Goal: Task Accomplishment & Management: Use online tool/utility

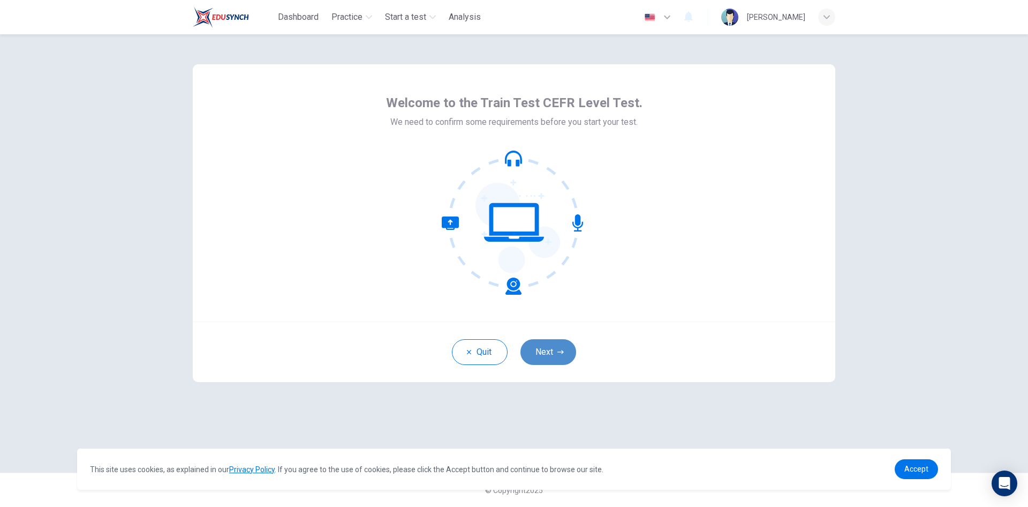
click at [541, 357] on button "Next" at bounding box center [549, 352] width 56 height 26
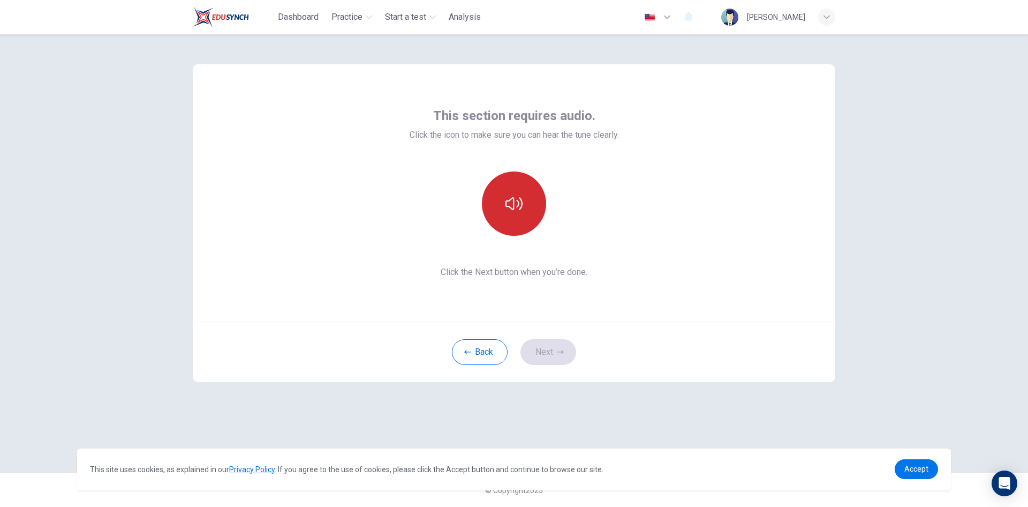
click at [527, 203] on button "button" at bounding box center [514, 203] width 64 height 64
click at [534, 219] on button "button" at bounding box center [514, 203] width 64 height 64
click at [522, 206] on icon "button" at bounding box center [514, 203] width 17 height 13
click at [516, 204] on icon "button" at bounding box center [514, 203] width 17 height 17
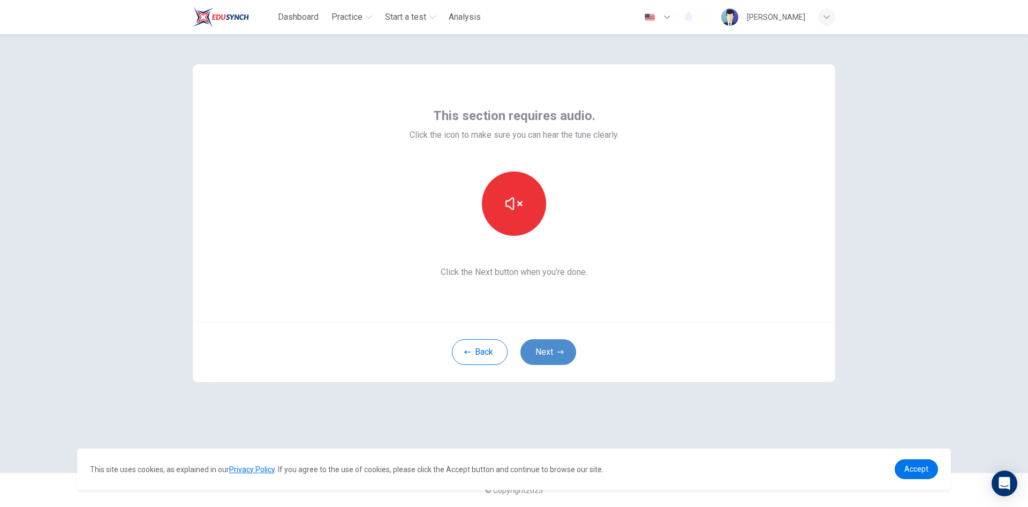
click at [555, 355] on button "Next" at bounding box center [549, 352] width 56 height 26
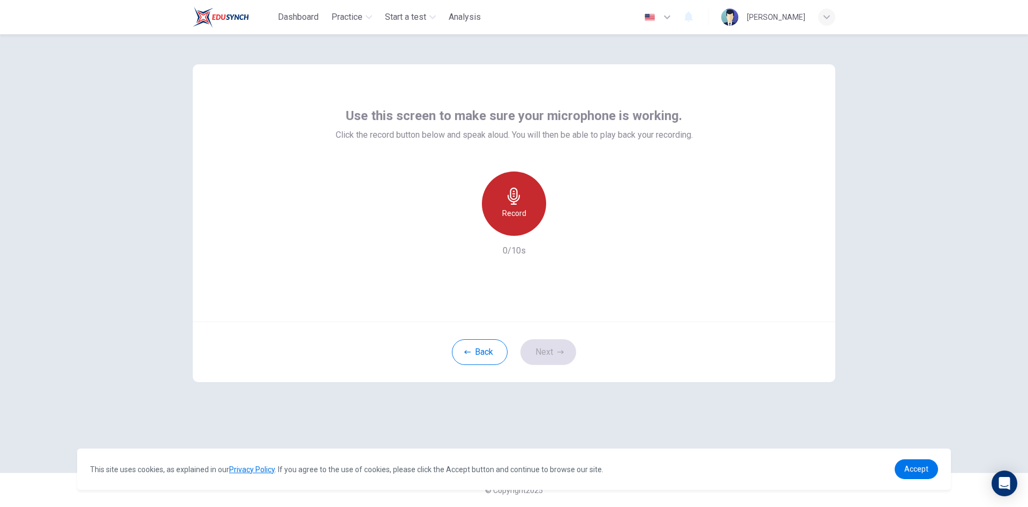
click at [514, 212] on h6 "Record" at bounding box center [514, 213] width 24 height 13
click at [512, 201] on icon "button" at bounding box center [514, 195] width 12 height 17
click at [558, 223] on icon "button" at bounding box center [563, 227] width 11 height 11
click at [513, 213] on h6 "Record" at bounding box center [514, 213] width 24 height 13
click at [520, 212] on h6 "Stop" at bounding box center [514, 213] width 16 height 13
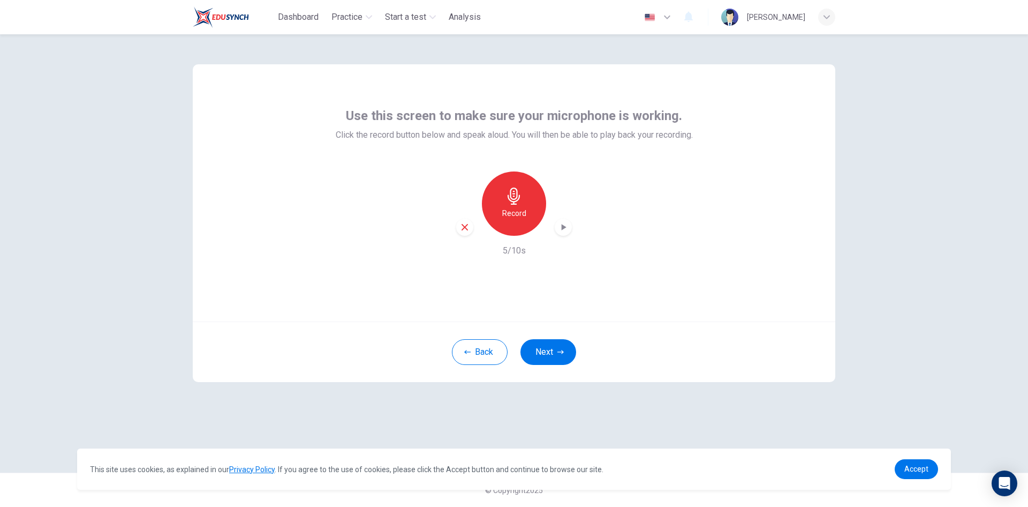
click at [565, 227] on icon "button" at bounding box center [564, 227] width 5 height 6
click at [463, 226] on icon "button" at bounding box center [465, 227] width 6 height 6
click at [499, 202] on div "Record" at bounding box center [514, 203] width 64 height 64
click at [527, 218] on div "Stop" at bounding box center [514, 203] width 64 height 64
click at [564, 231] on icon "button" at bounding box center [563, 227] width 11 height 11
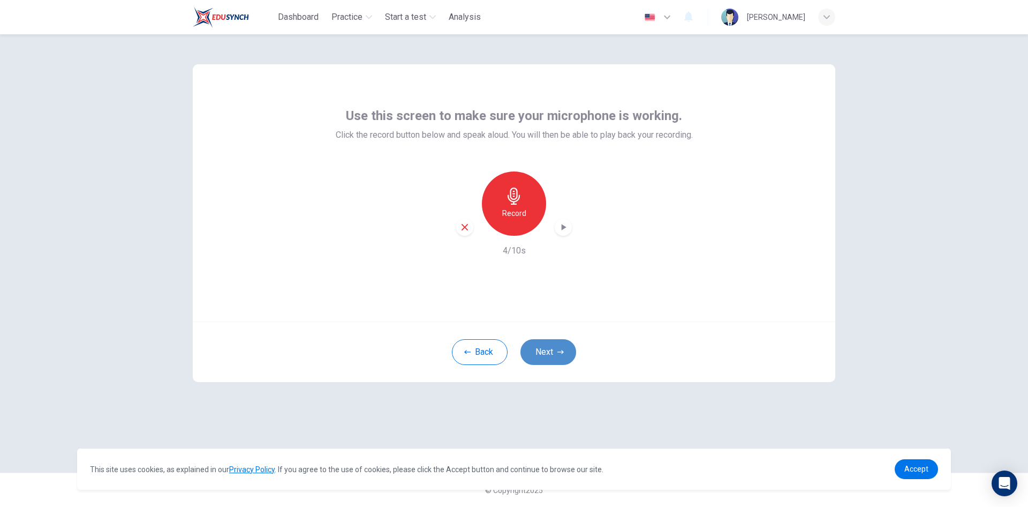
click at [553, 351] on button "Next" at bounding box center [549, 352] width 56 height 26
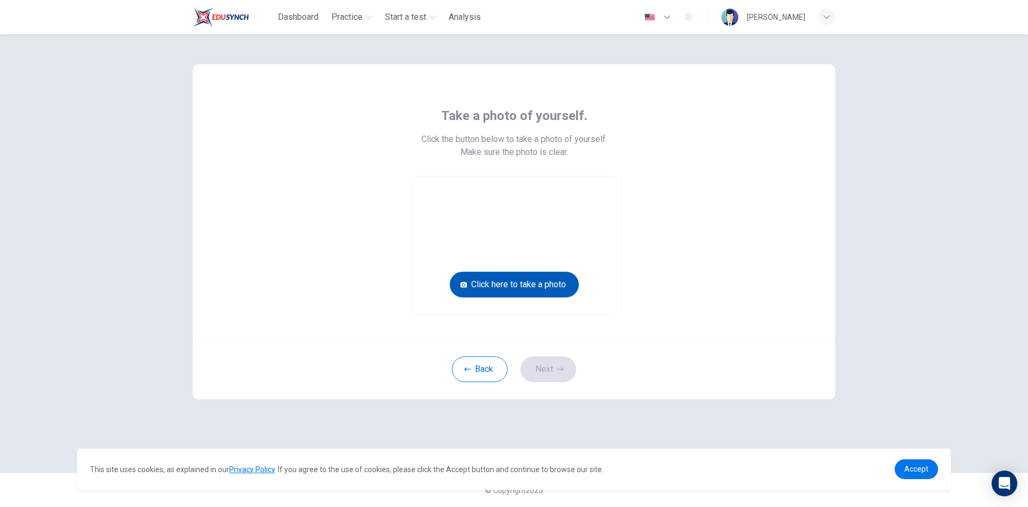
click at [550, 285] on button "Click here to take a photo" at bounding box center [514, 285] width 129 height 26
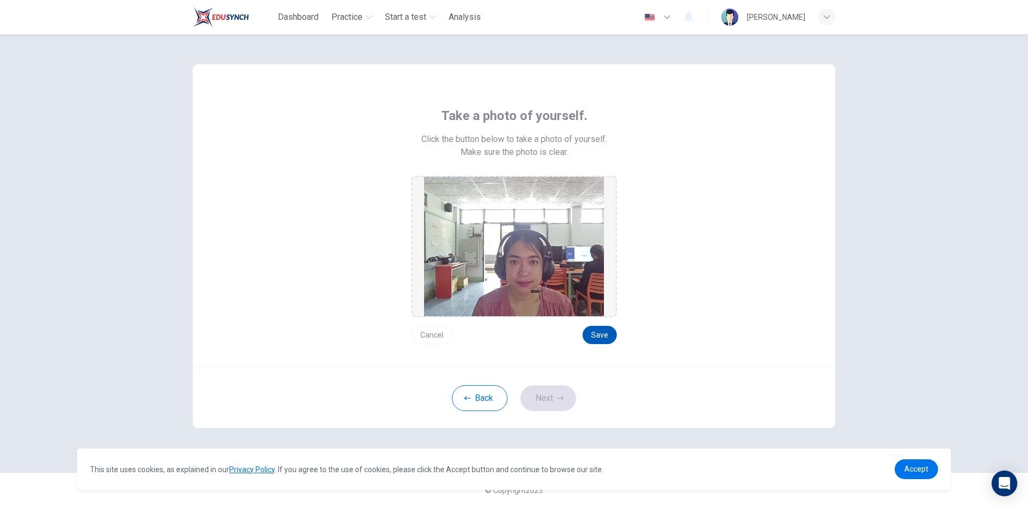
click at [601, 335] on button "Save" at bounding box center [600, 335] width 34 height 18
click at [554, 401] on button "Next" at bounding box center [549, 398] width 56 height 26
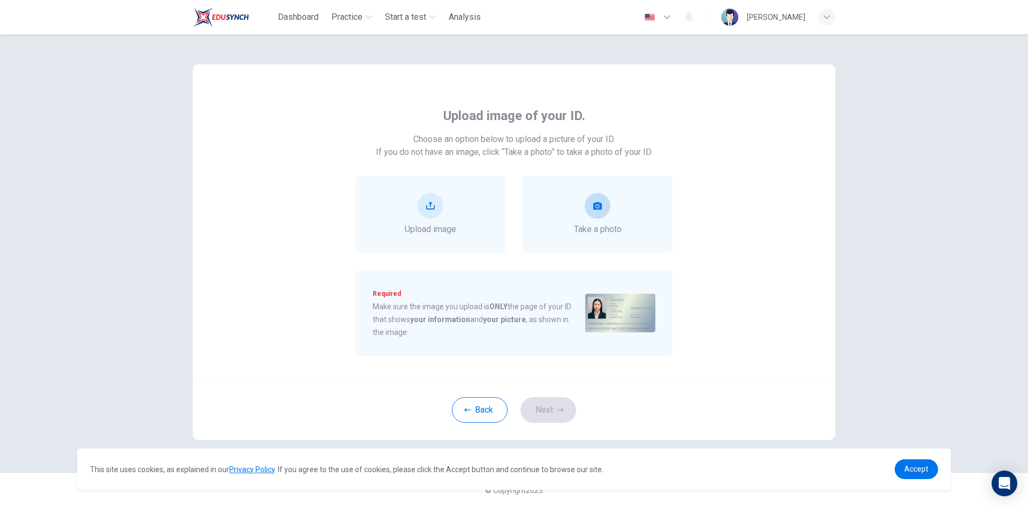
click at [598, 214] on button "take photo" at bounding box center [598, 206] width 26 height 26
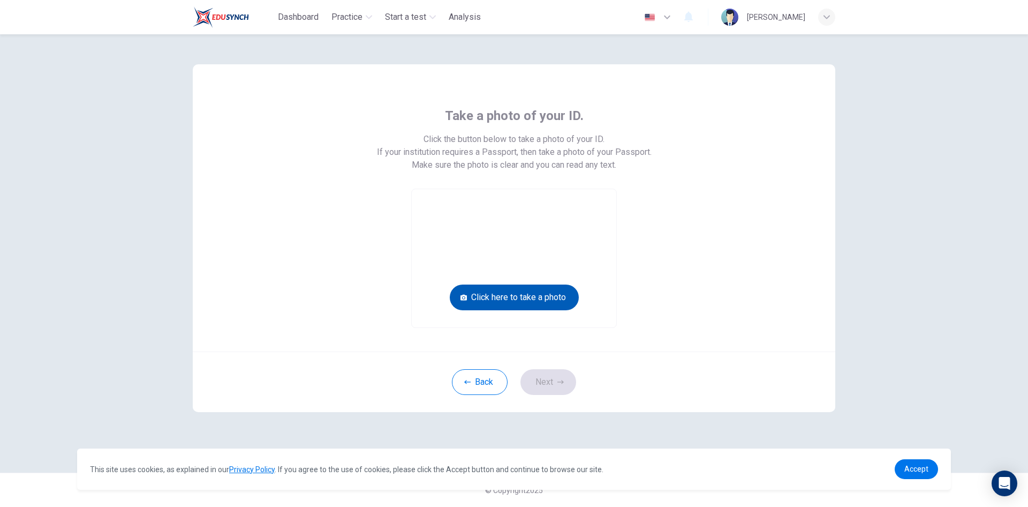
click at [535, 304] on button "Click here to take a photo" at bounding box center [514, 297] width 129 height 26
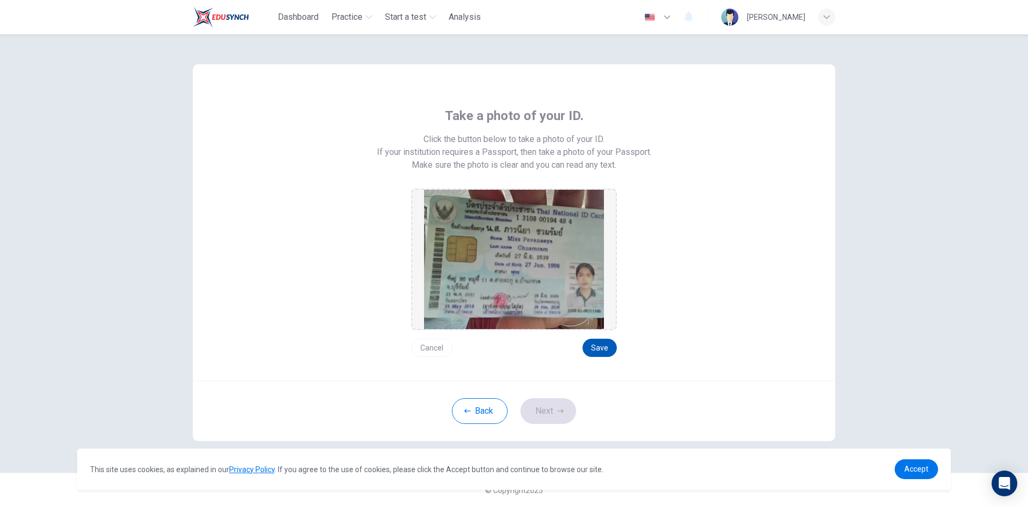
click at [609, 348] on button "Save" at bounding box center [600, 348] width 34 height 18
click at [553, 417] on button "Next" at bounding box center [549, 411] width 56 height 26
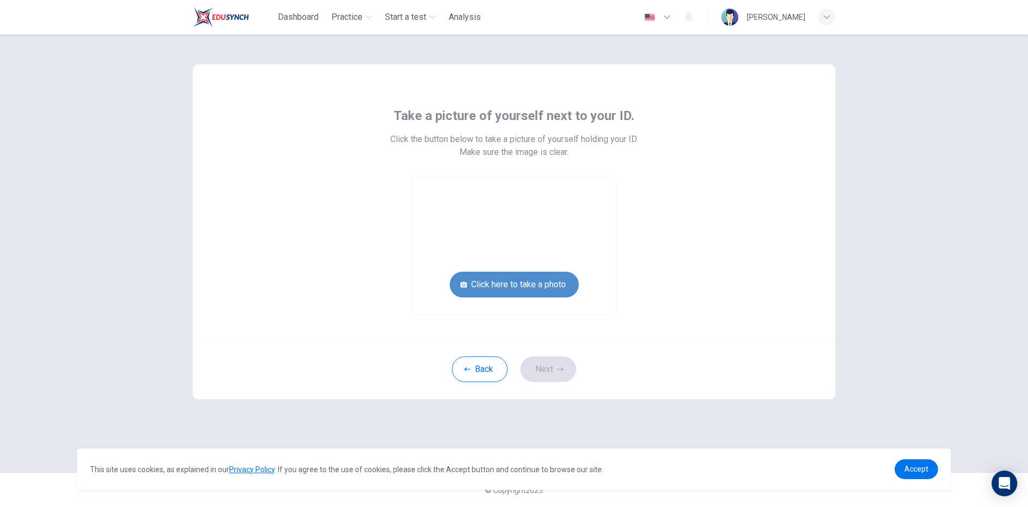
click at [563, 281] on button "Click here to take a photo" at bounding box center [514, 285] width 129 height 26
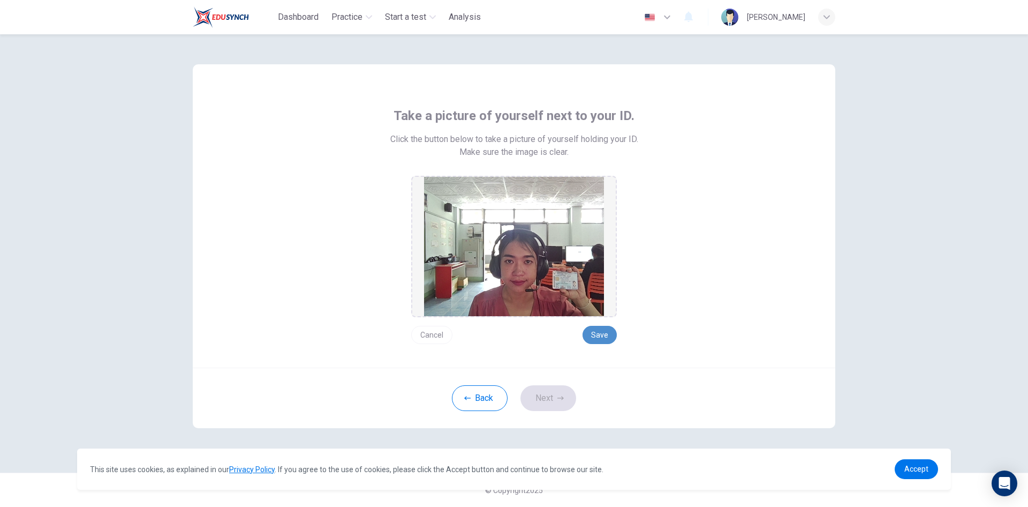
click at [601, 334] on button "Save" at bounding box center [600, 335] width 34 height 18
click at [542, 396] on button "Next" at bounding box center [549, 398] width 56 height 26
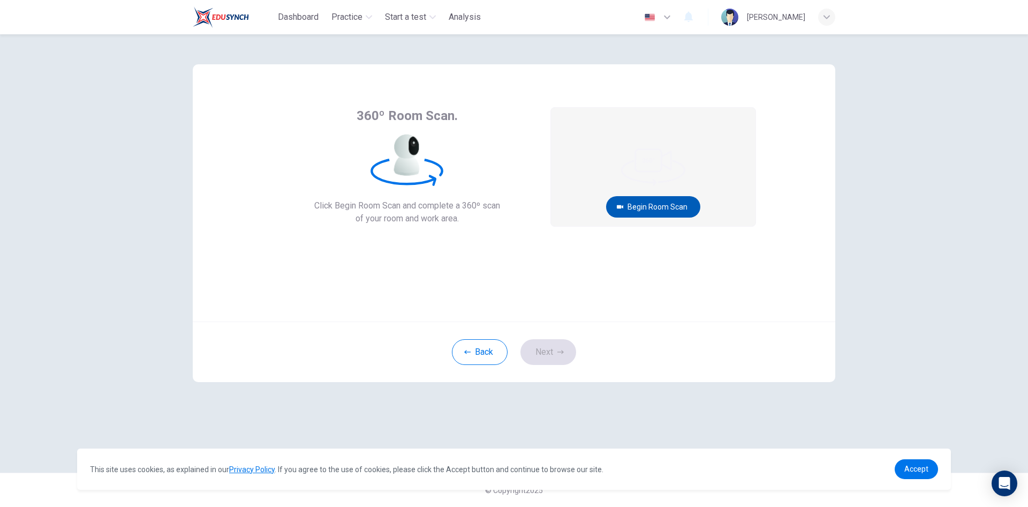
click at [662, 201] on button "Begin Room Scan" at bounding box center [653, 206] width 94 height 21
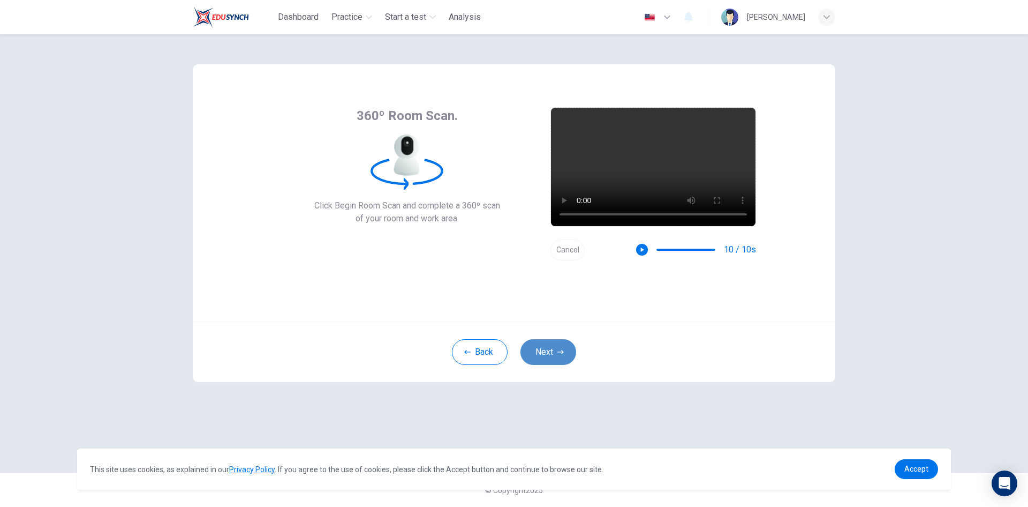
click at [540, 355] on button "Next" at bounding box center [549, 352] width 56 height 26
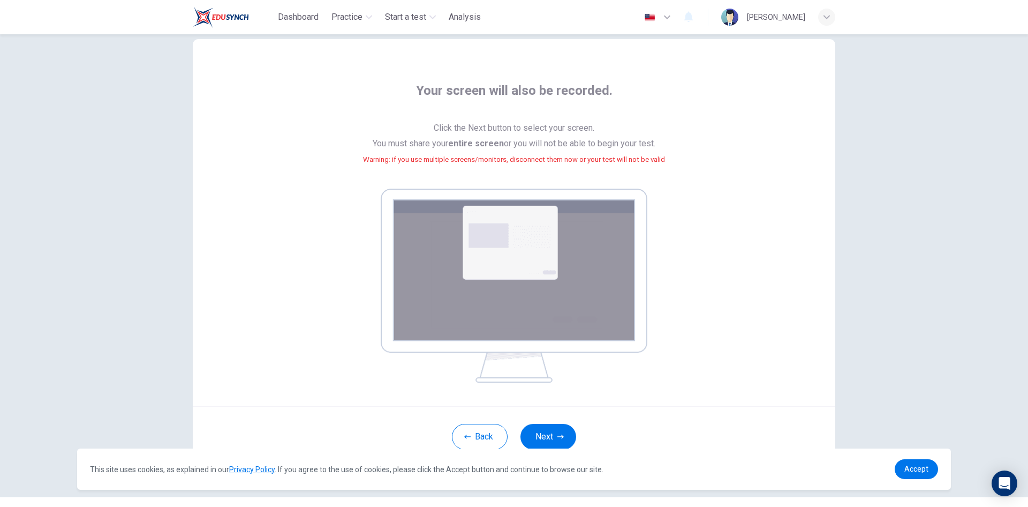
scroll to position [49, 0]
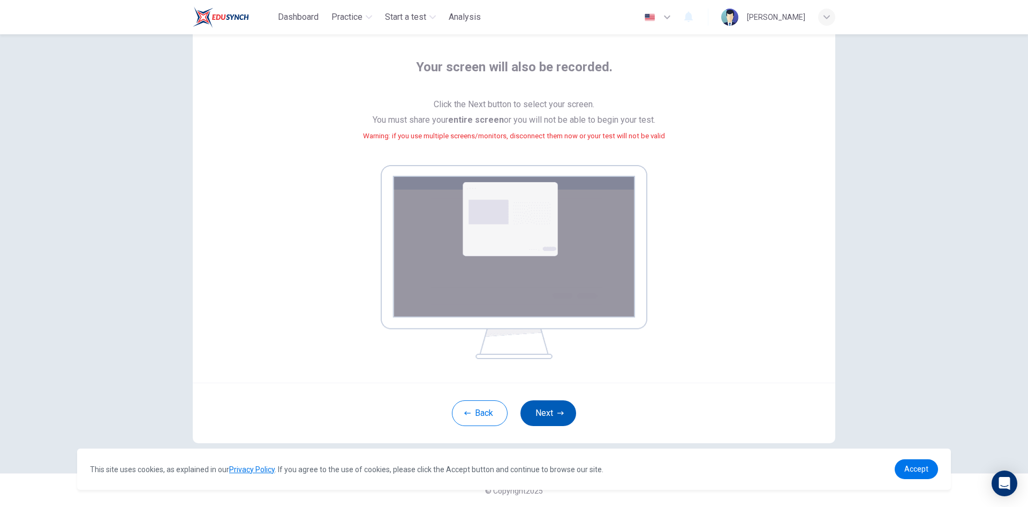
click at [539, 412] on button "Next" at bounding box center [549, 413] width 56 height 26
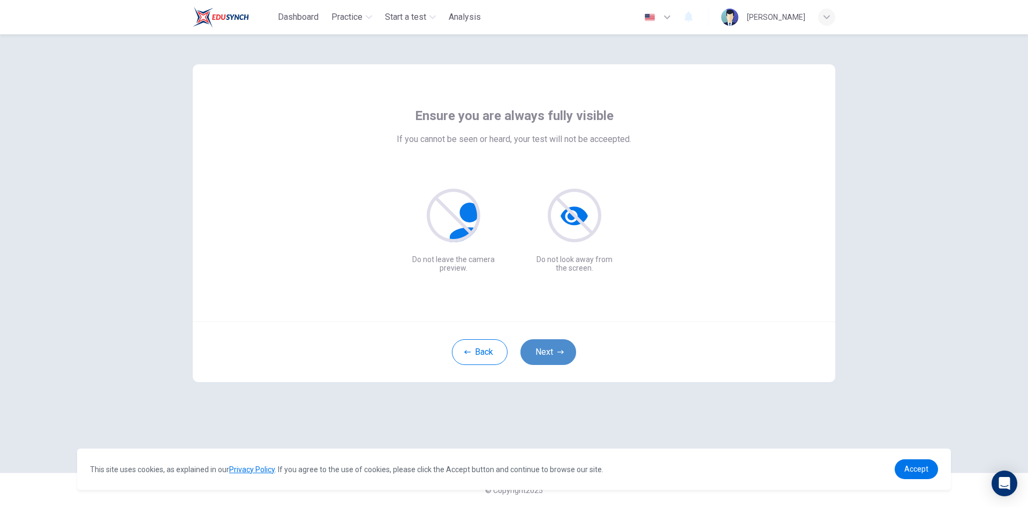
click at [547, 354] on button "Next" at bounding box center [549, 352] width 56 height 26
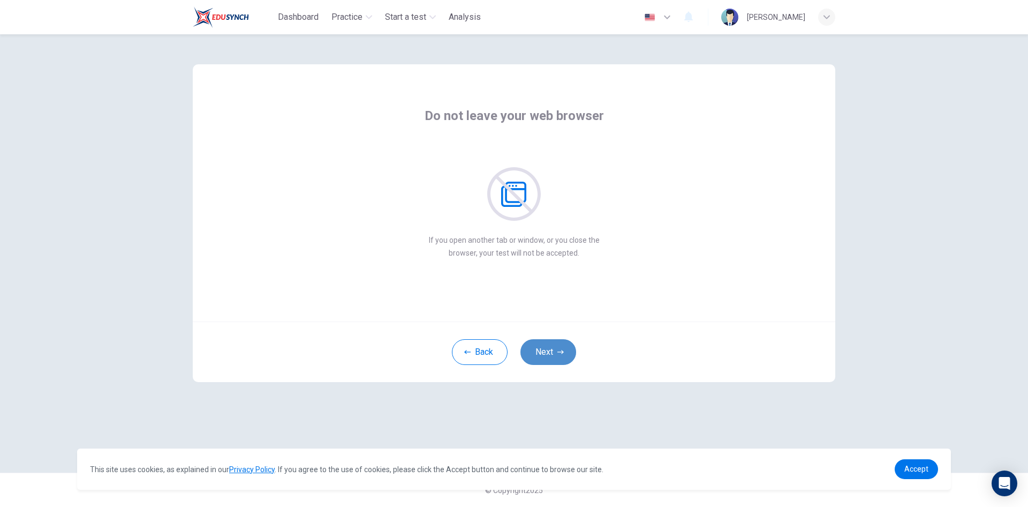
click at [547, 354] on button "Next" at bounding box center [549, 352] width 56 height 26
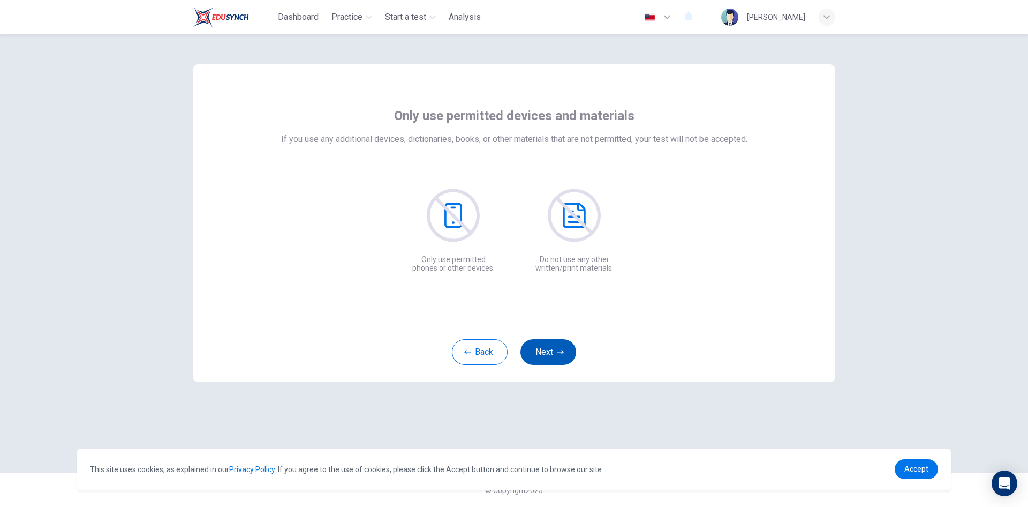
click at [547, 354] on button "Next" at bounding box center [549, 352] width 56 height 26
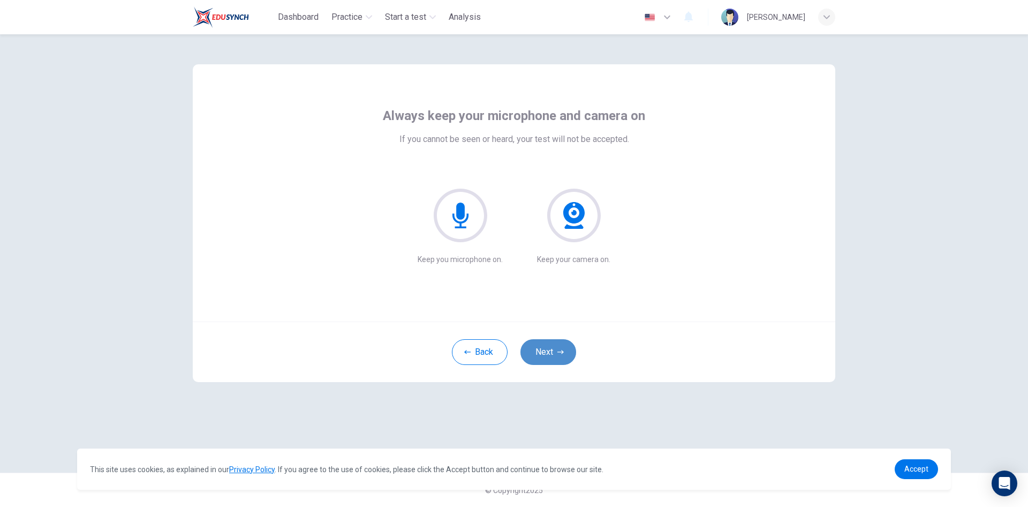
click at [544, 355] on button "Next" at bounding box center [549, 352] width 56 height 26
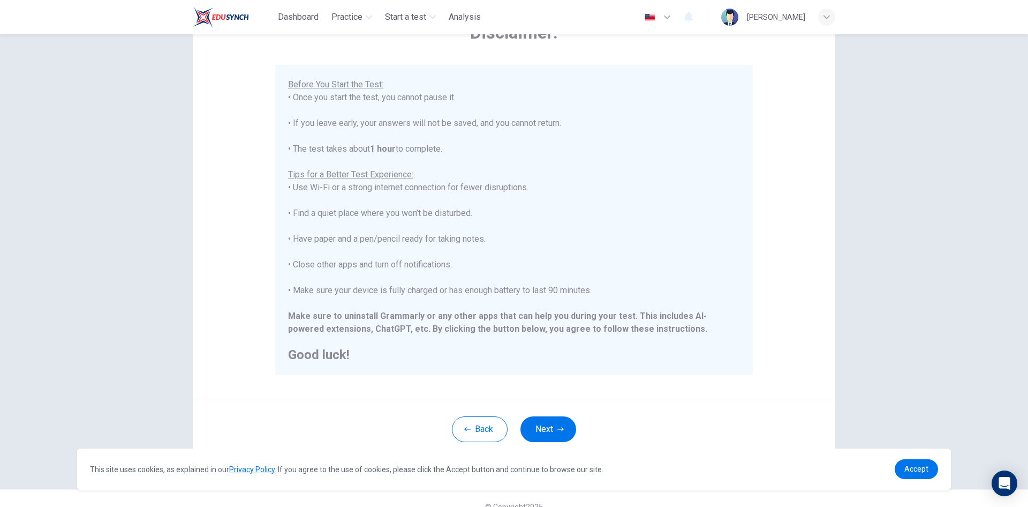
scroll to position [89, 0]
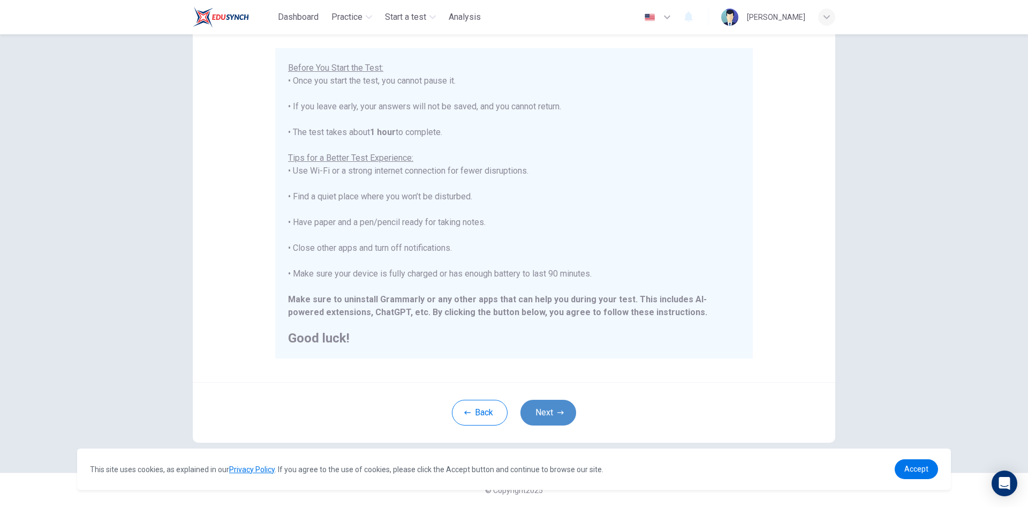
click at [544, 410] on button "Next" at bounding box center [549, 413] width 56 height 26
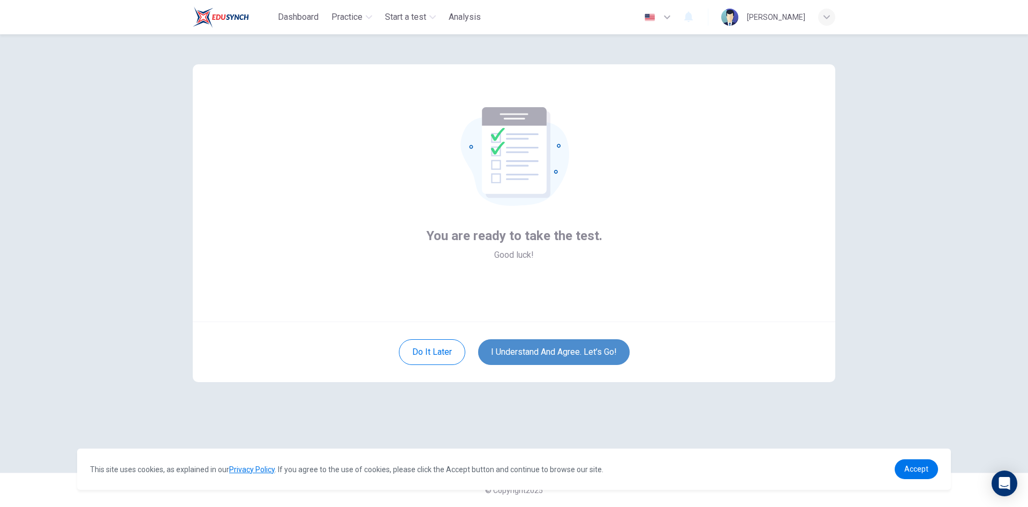
click at [549, 357] on button "I understand and agree. Let’s go!" at bounding box center [554, 352] width 152 height 26
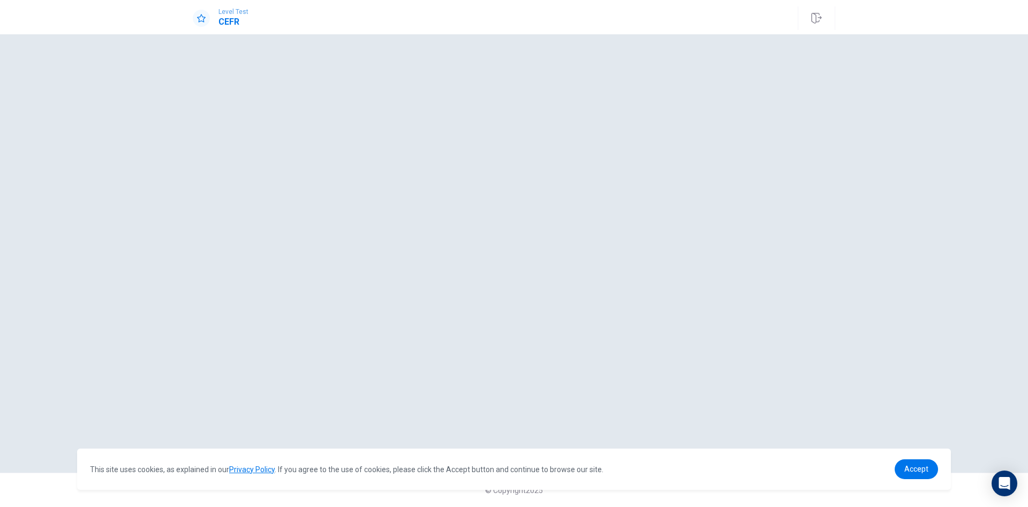
click at [756, 164] on div at bounding box center [514, 253] width 643 height 395
